Goal: Task Accomplishment & Management: Manage account settings

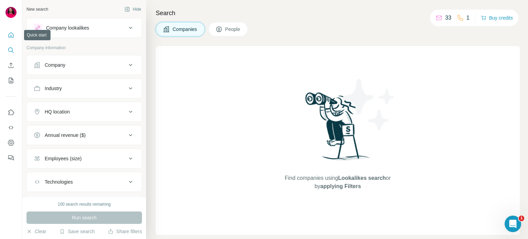
click at [10, 38] on icon "Quick start" at bounding box center [11, 35] width 7 height 7
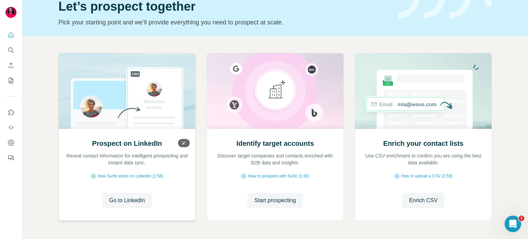
scroll to position [58, 0]
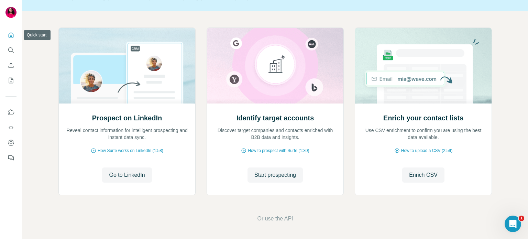
click at [10, 37] on icon "Quick start" at bounding box center [11, 34] width 5 height 5
click at [9, 139] on icon "Dashboard" at bounding box center [11, 142] width 7 height 7
click at [12, 81] on icon "My lists" at bounding box center [11, 80] width 7 height 7
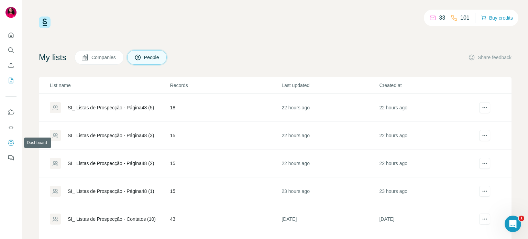
click at [10, 142] on icon "Dashboard" at bounding box center [11, 142] width 7 height 7
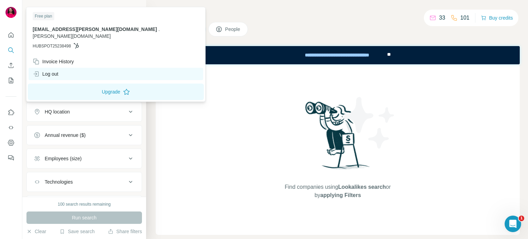
click at [67, 68] on div "Log out" at bounding box center [116, 74] width 175 height 12
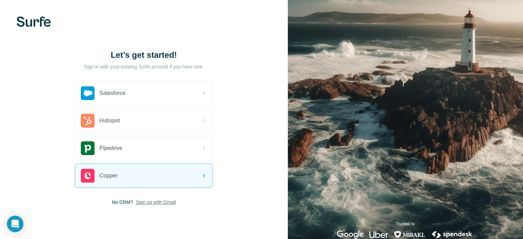
click at [171, 200] on span "Sign up with Gmail" at bounding box center [156, 202] width 40 height 7
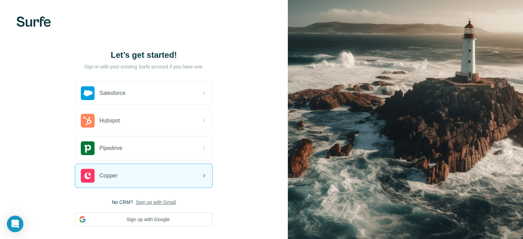
scroll to position [36, 0]
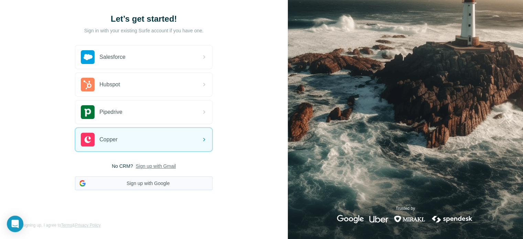
click at [183, 184] on button "Sign up with Google" at bounding box center [144, 183] width 138 height 14
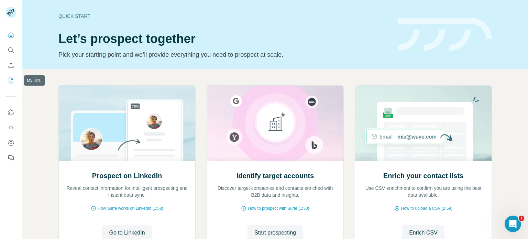
click at [10, 79] on icon "My lists" at bounding box center [11, 80] width 7 height 7
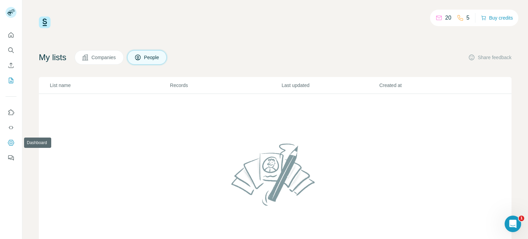
click at [11, 144] on icon "Dashboard" at bounding box center [11, 142] width 7 height 7
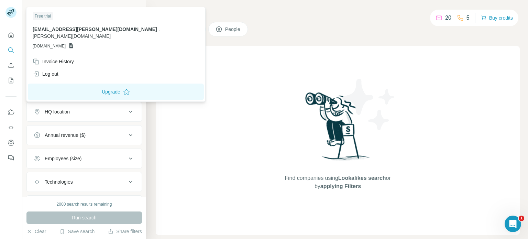
click at [13, 15] on rect at bounding box center [11, 12] width 11 height 11
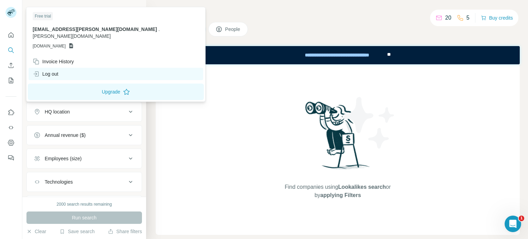
click at [70, 68] on div "Log out" at bounding box center [116, 74] width 175 height 12
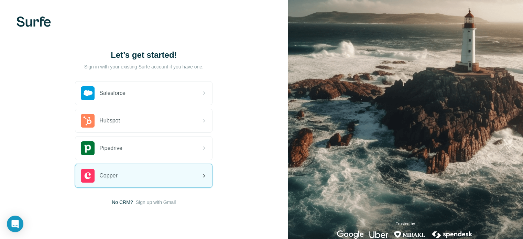
scroll to position [15, 0]
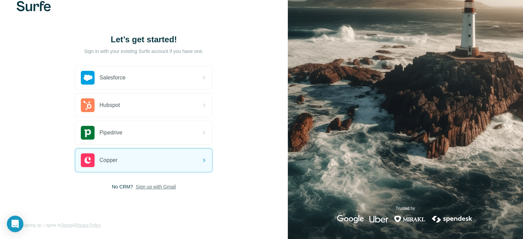
click at [158, 187] on span "Sign up with Gmail" at bounding box center [156, 186] width 40 height 7
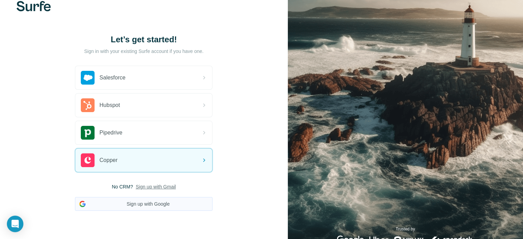
click at [165, 203] on button "Sign up with Google" at bounding box center [144, 204] width 138 height 14
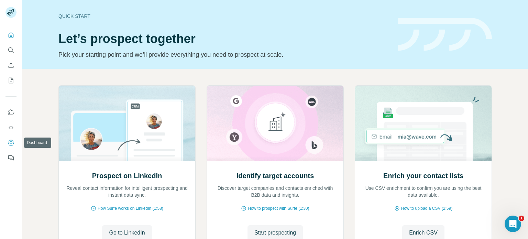
click at [9, 141] on icon "Dashboard" at bounding box center [11, 142] width 7 height 7
click at [12, 78] on icon "My lists" at bounding box center [11, 81] width 4 height 6
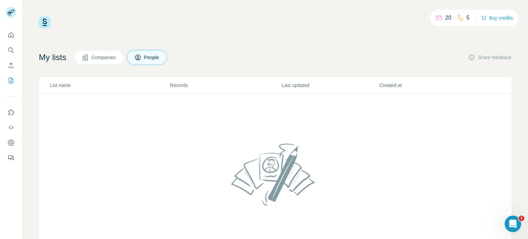
scroll to position [40, 0]
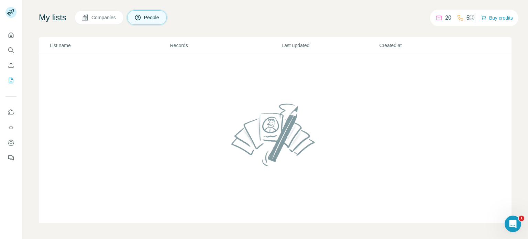
click at [98, 20] on span "Companies" at bounding box center [103, 17] width 25 height 7
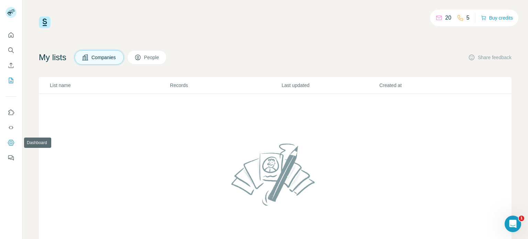
click at [9, 144] on icon "Dashboard" at bounding box center [11, 143] width 6 height 6
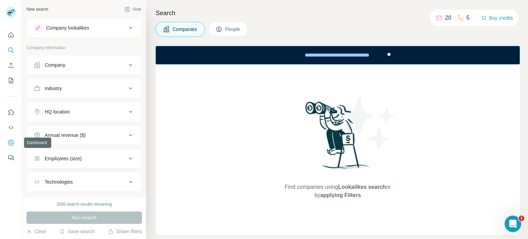
click at [11, 142] on icon "Dashboard" at bounding box center [11, 142] width 7 height 7
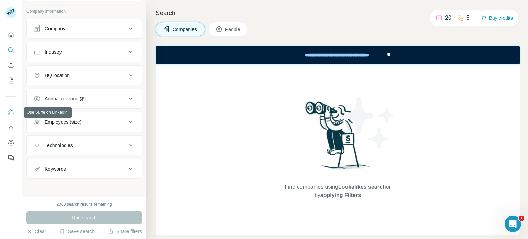
click at [11, 112] on icon "Use Surfe on LinkedIn" at bounding box center [11, 112] width 7 height 7
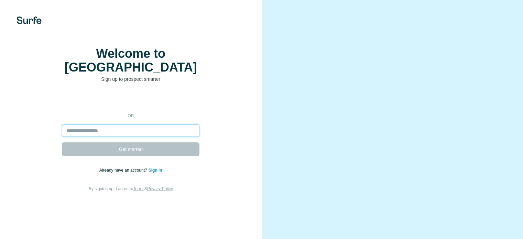
click at [111, 137] on input "email" at bounding box center [131, 130] width 138 height 12
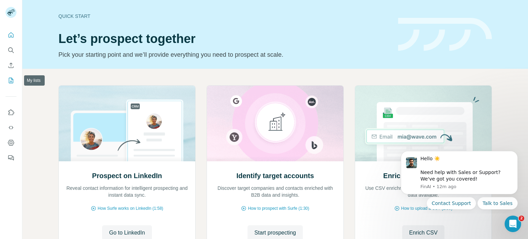
click at [10, 79] on icon "My lists" at bounding box center [11, 80] width 7 height 7
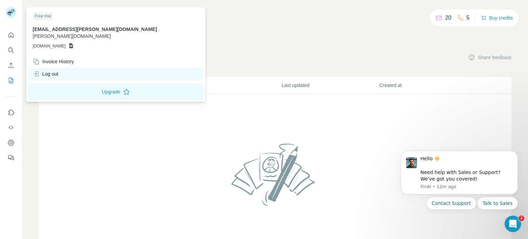
click at [55, 70] on div "Log out" at bounding box center [46, 73] width 26 height 7
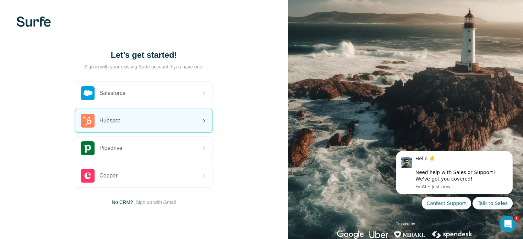
click at [150, 126] on div "Hubspot" at bounding box center [143, 120] width 137 height 23
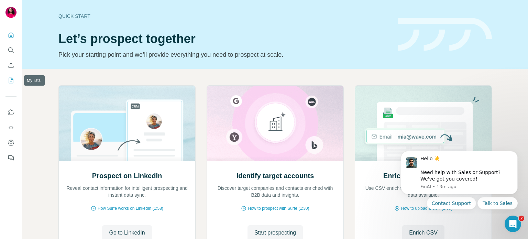
click at [12, 79] on icon "My lists" at bounding box center [11, 81] width 4 height 6
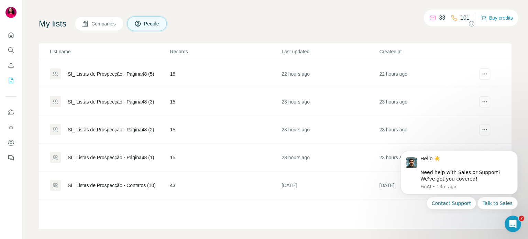
scroll to position [23, 0]
click at [13, 144] on icon "Dashboard" at bounding box center [11, 143] width 6 height 6
click at [11, 139] on icon "Dashboard" at bounding box center [11, 142] width 7 height 7
